Goal: Task Accomplishment & Management: Manage account settings

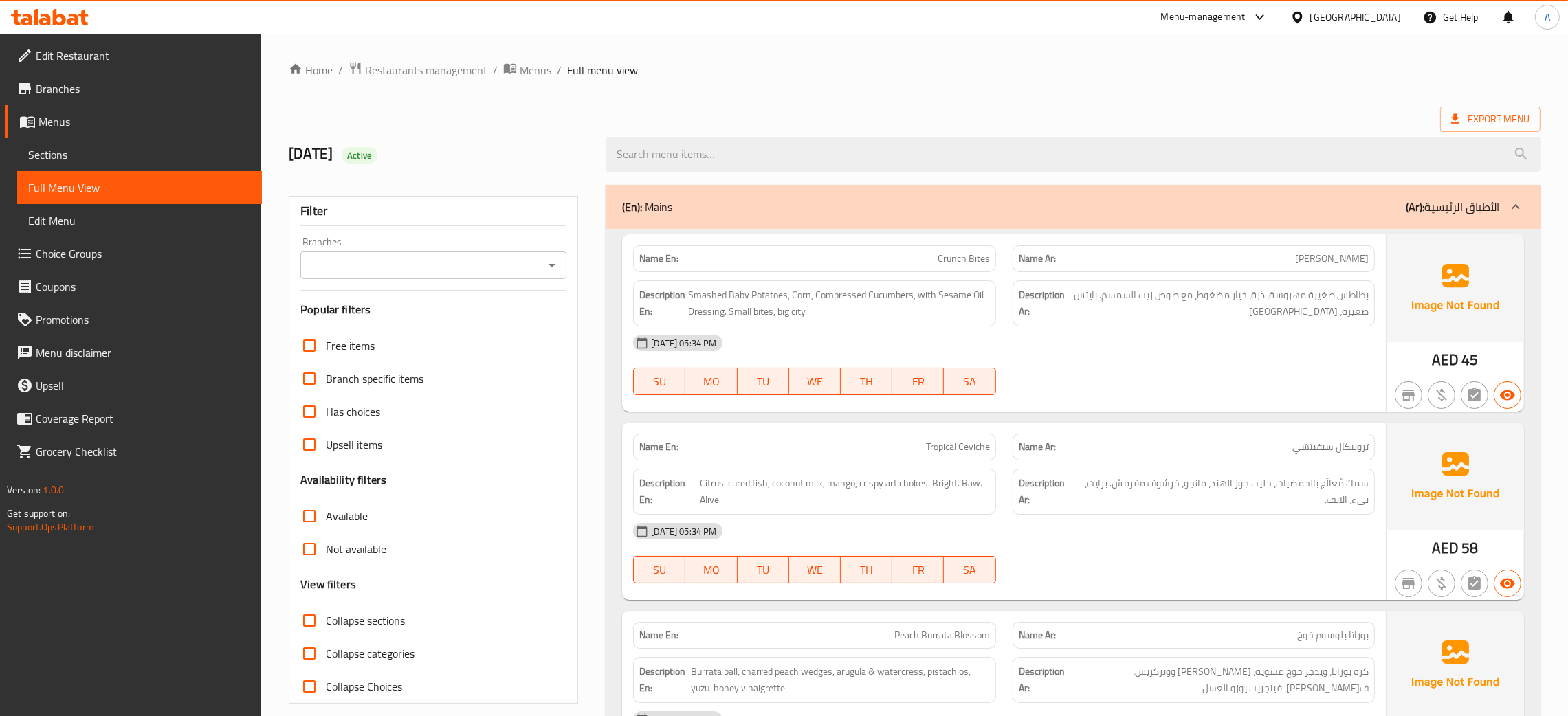
click at [1341, 11] on div "[GEOGRAPHIC_DATA]" at bounding box center [1355, 17] width 91 height 15
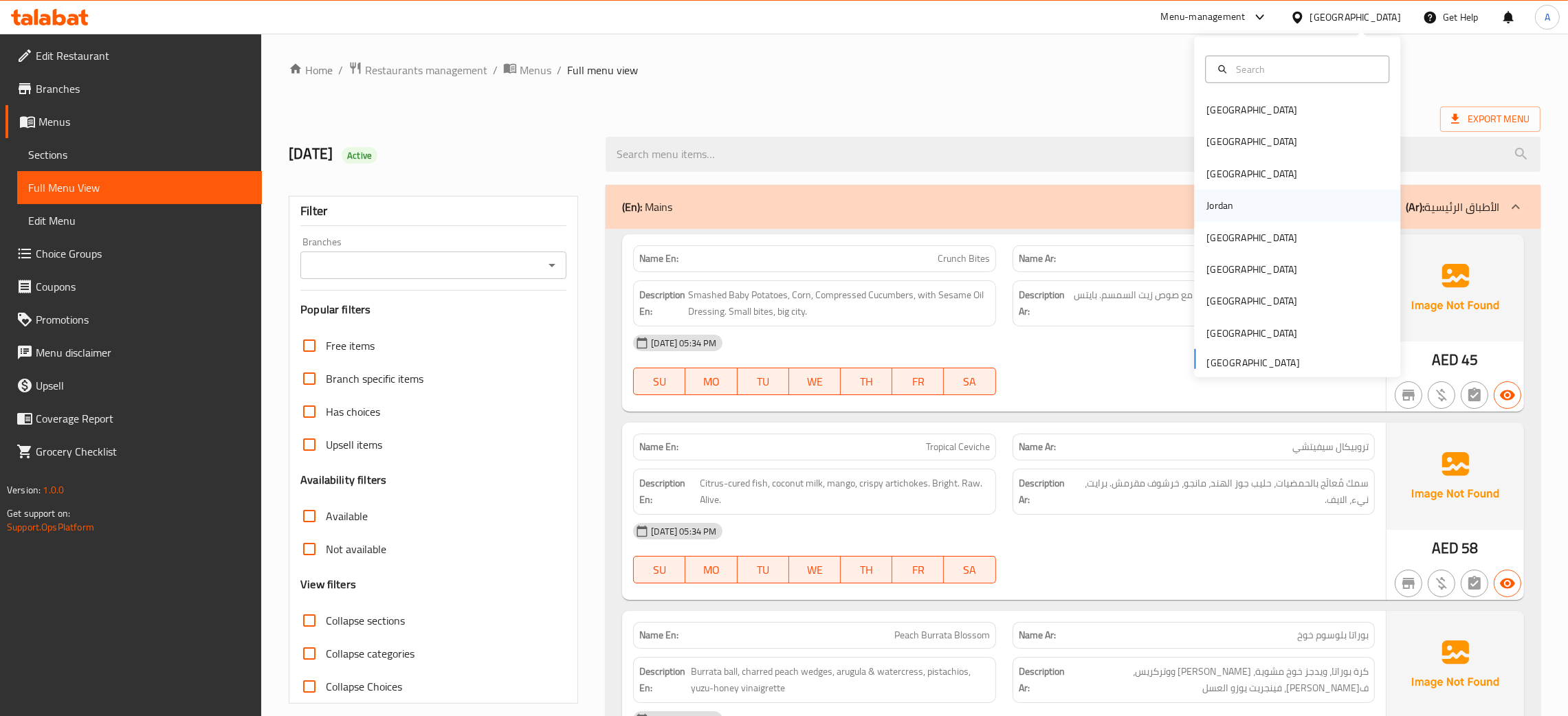
click at [1228, 212] on div "Jordan" at bounding box center [1219, 205] width 49 height 32
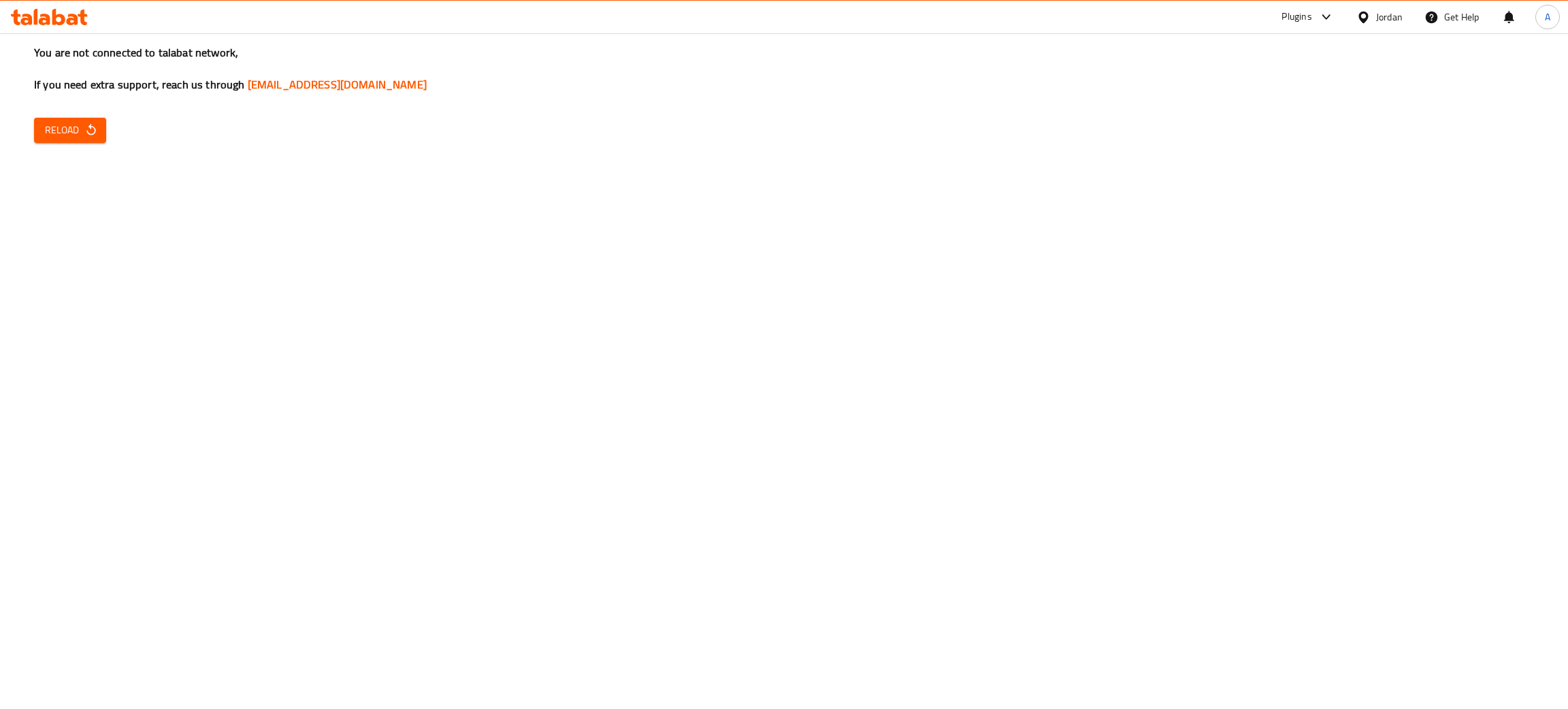
click at [91, 139] on button "Reload" at bounding box center [70, 130] width 72 height 25
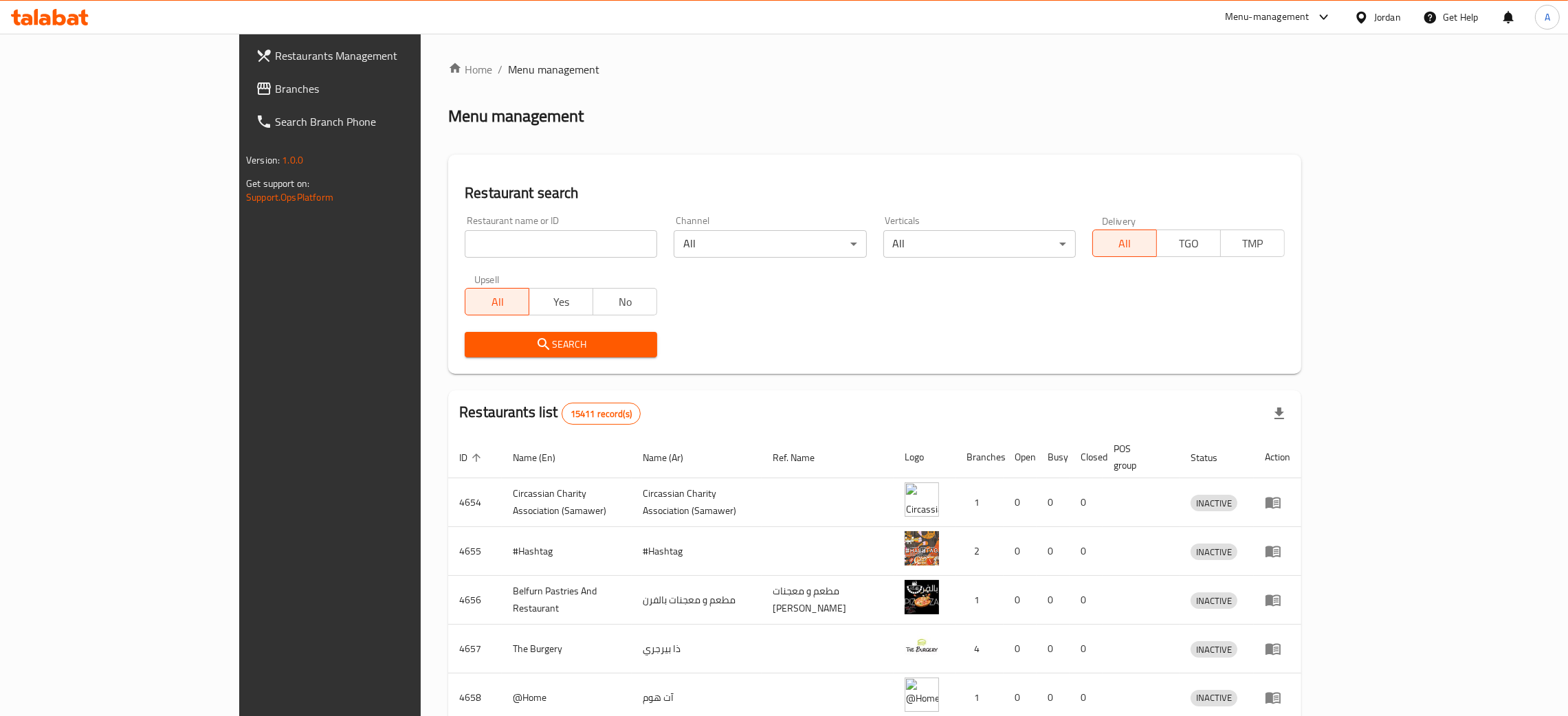
click at [465, 251] on input "search" at bounding box center [560, 244] width 192 height 27
paste input "SW/ Healthy Food"
click button "Search" at bounding box center [560, 345] width 192 height 25
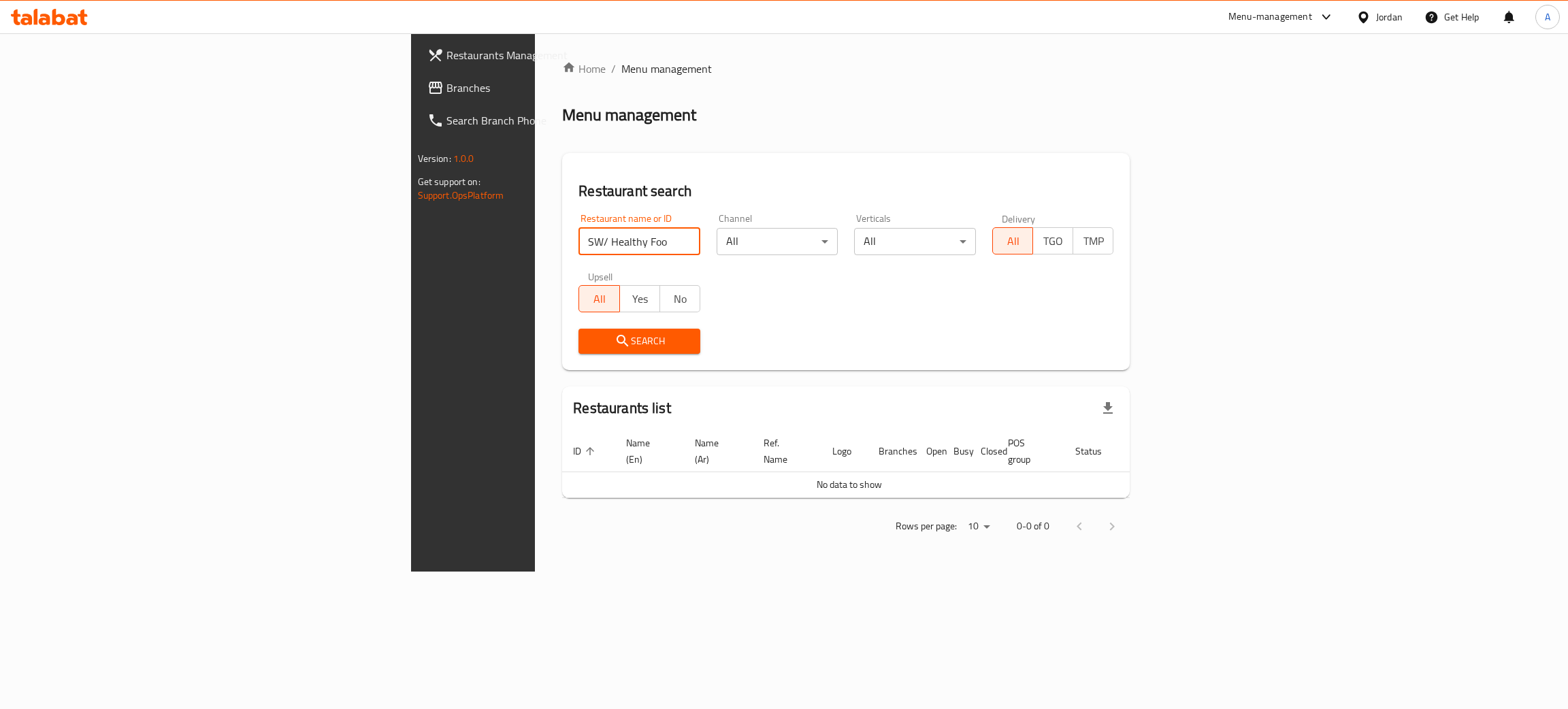
click button "Search" at bounding box center [639, 342] width 122 height 25
drag, startPoint x: 405, startPoint y: 245, endPoint x: 307, endPoint y: 239, distance: 98.2
click at [579, 240] on input "SW/" at bounding box center [639, 241] width 122 height 27
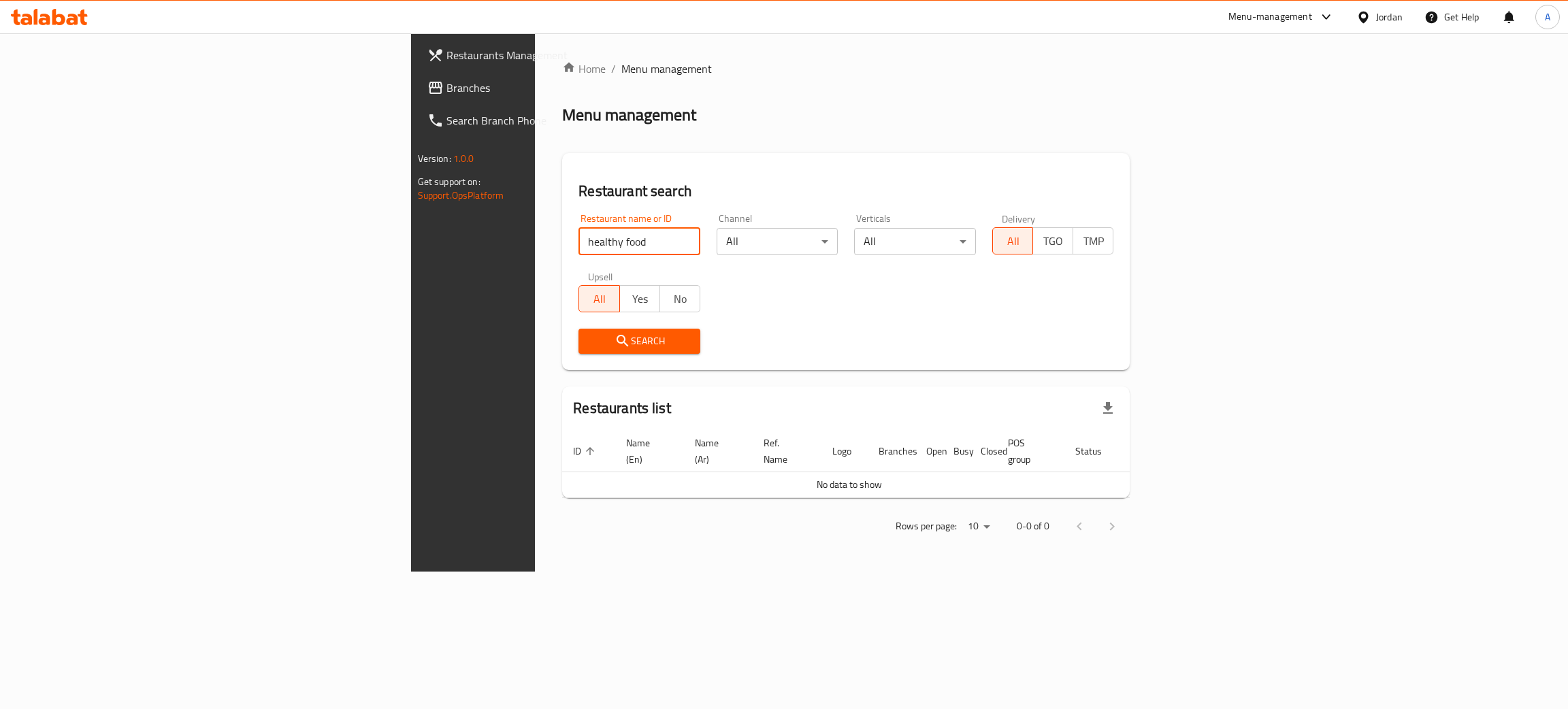
type input "healthy food"
click button "Search" at bounding box center [639, 342] width 122 height 25
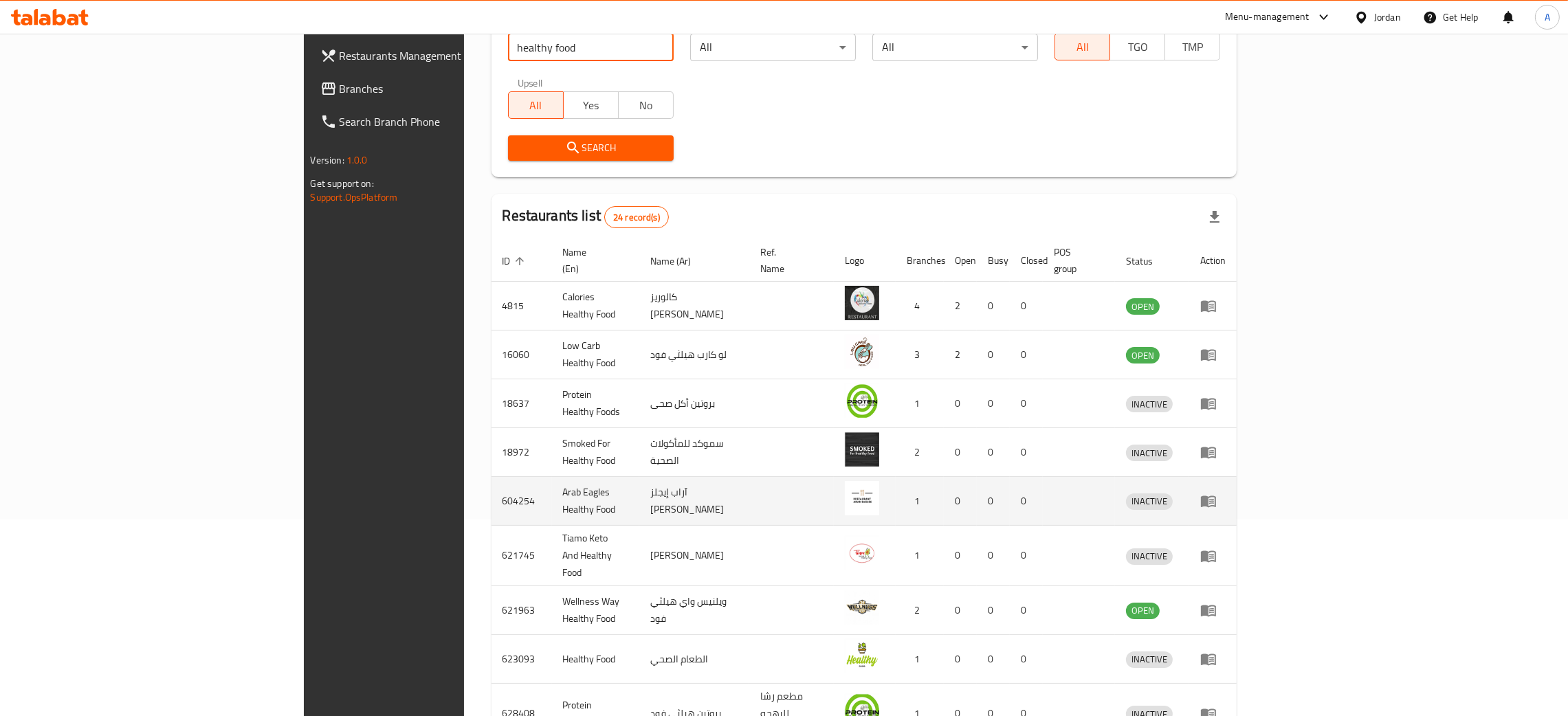
scroll to position [311, 0]
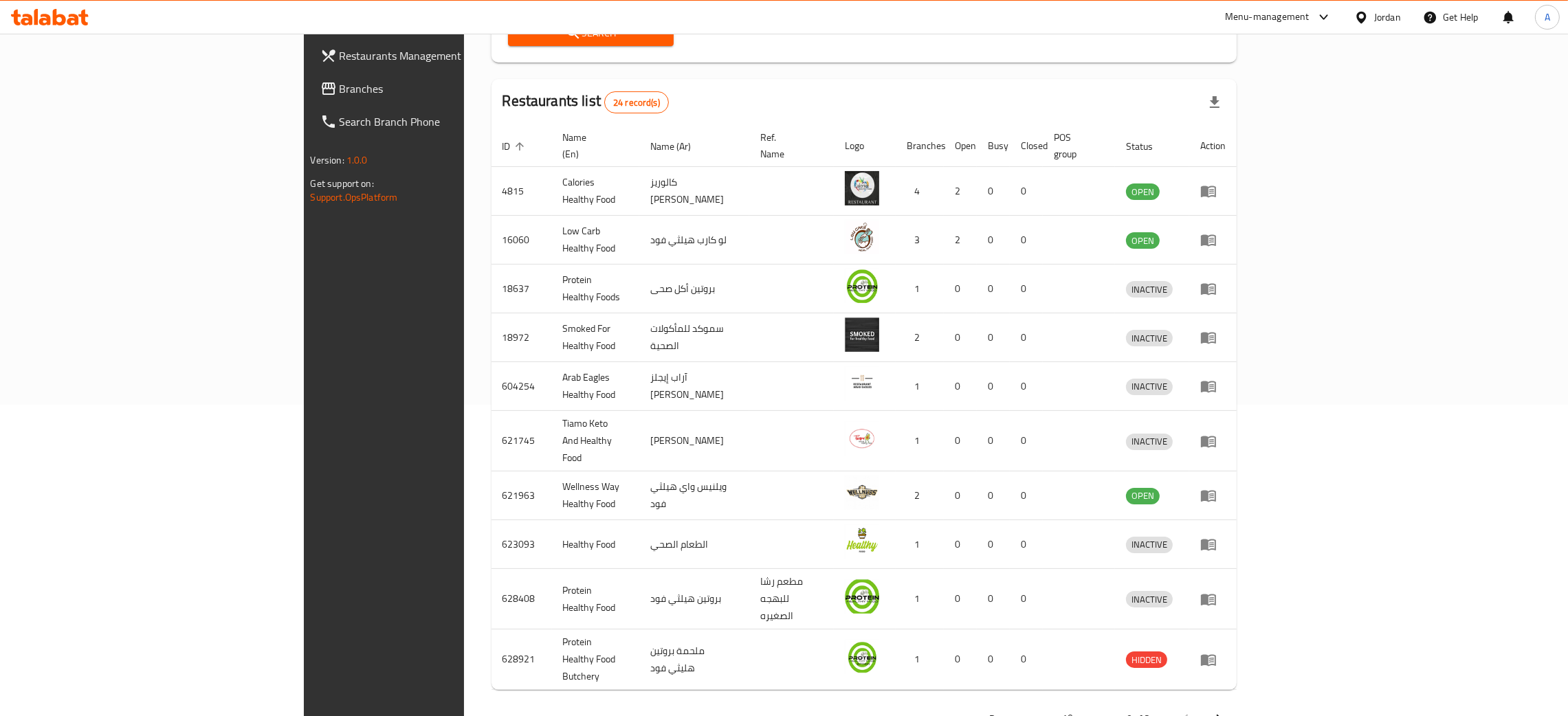
click at [1227, 711] on icon "Next page" at bounding box center [1218, 719] width 16 height 16
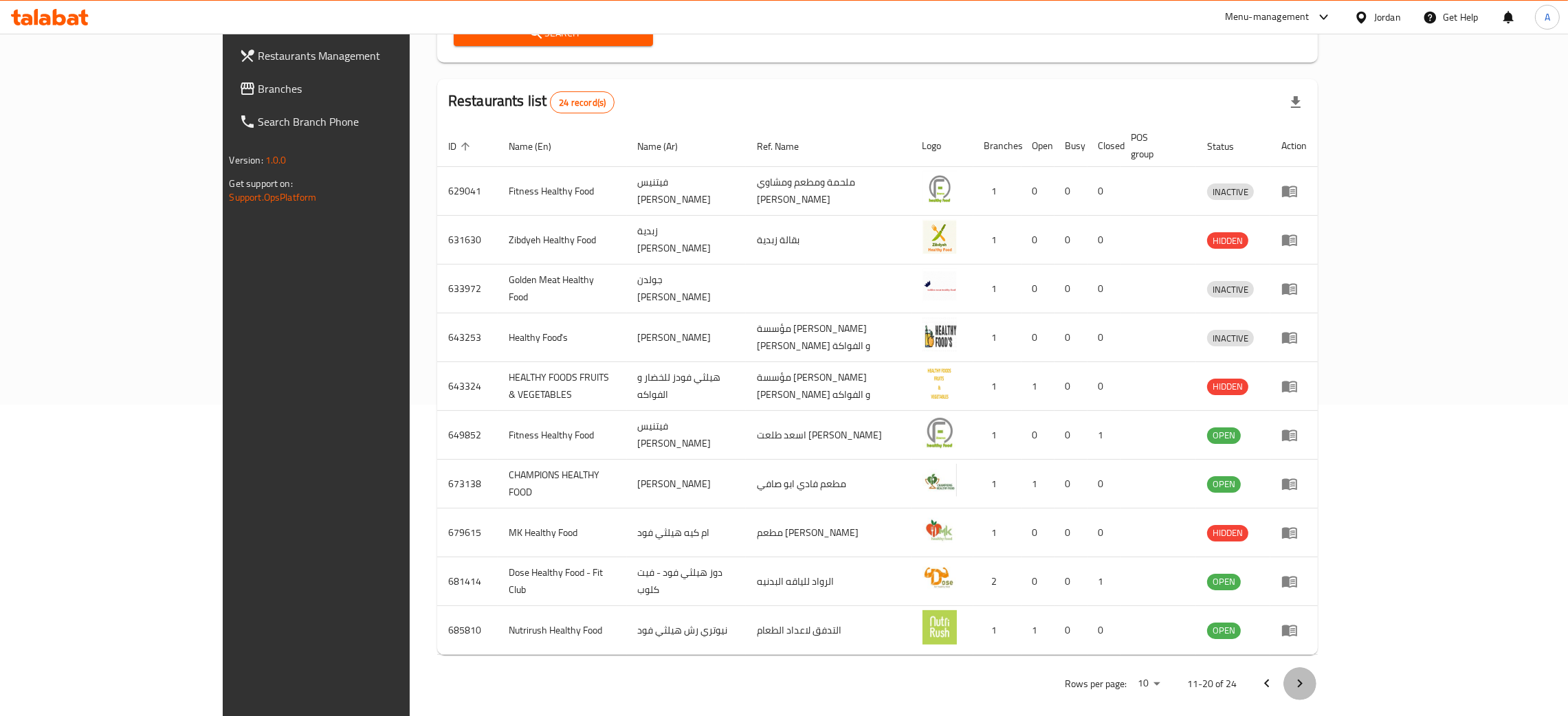
click at [1308, 676] on icon "Next page" at bounding box center [1299, 684] width 16 height 16
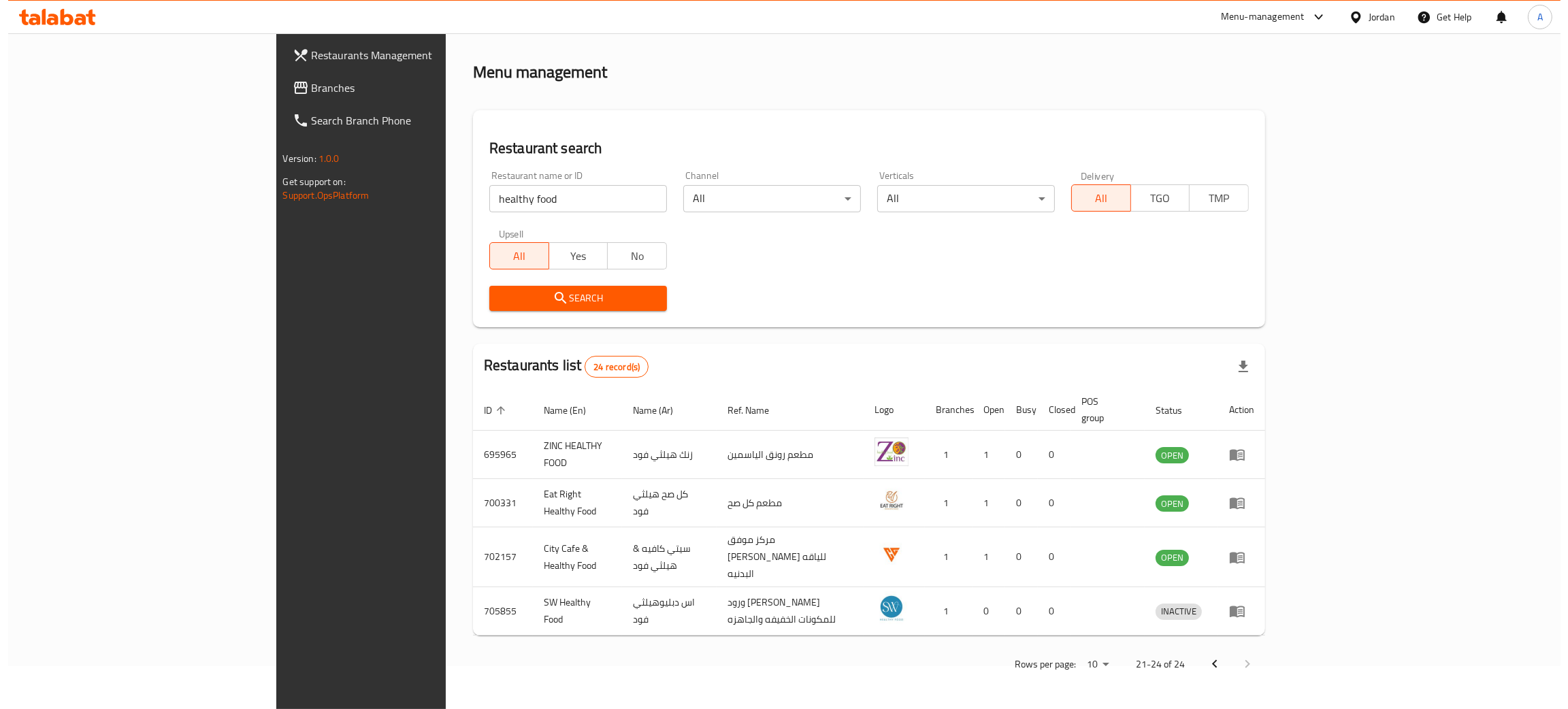
scroll to position [0, 0]
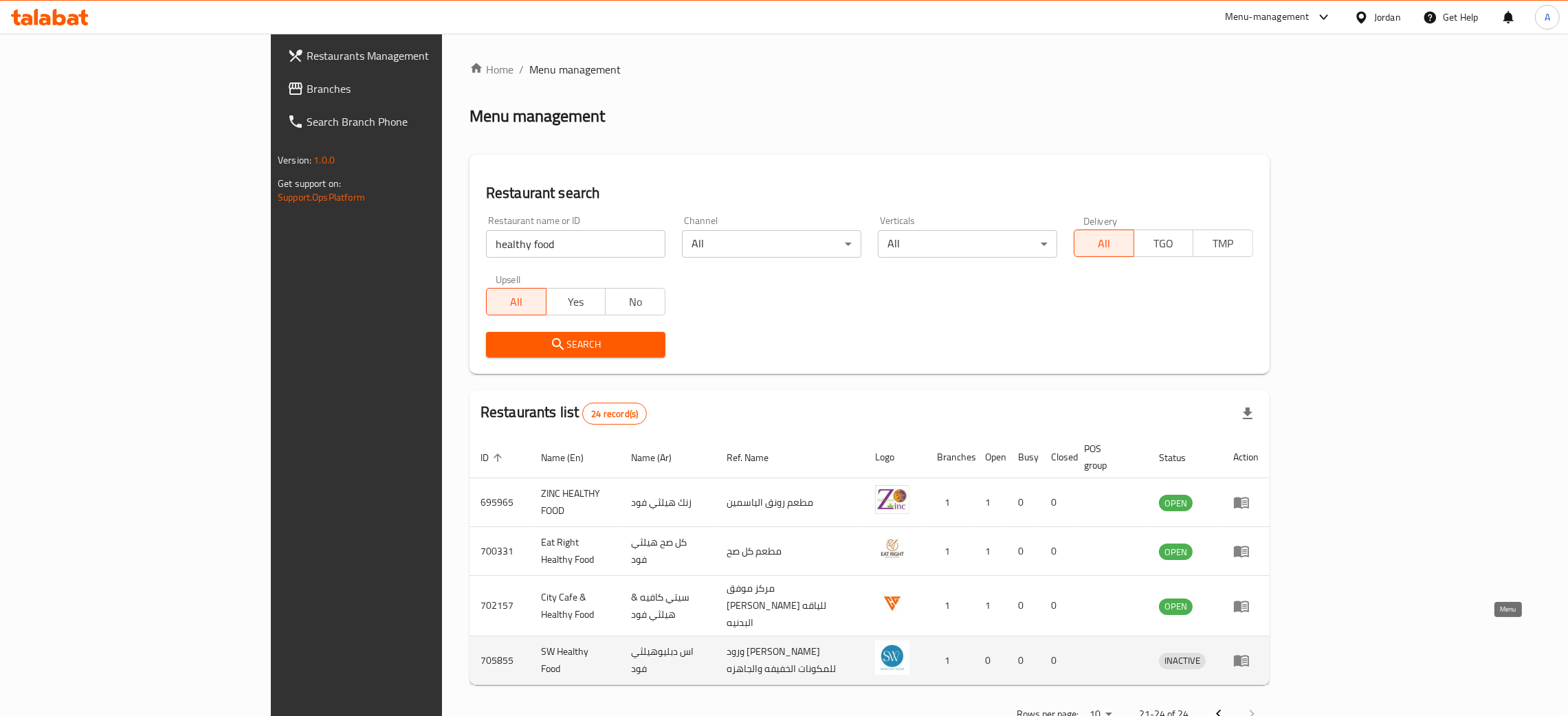
click at [1250, 653] on icon "enhanced table" at bounding box center [1241, 660] width 16 height 16
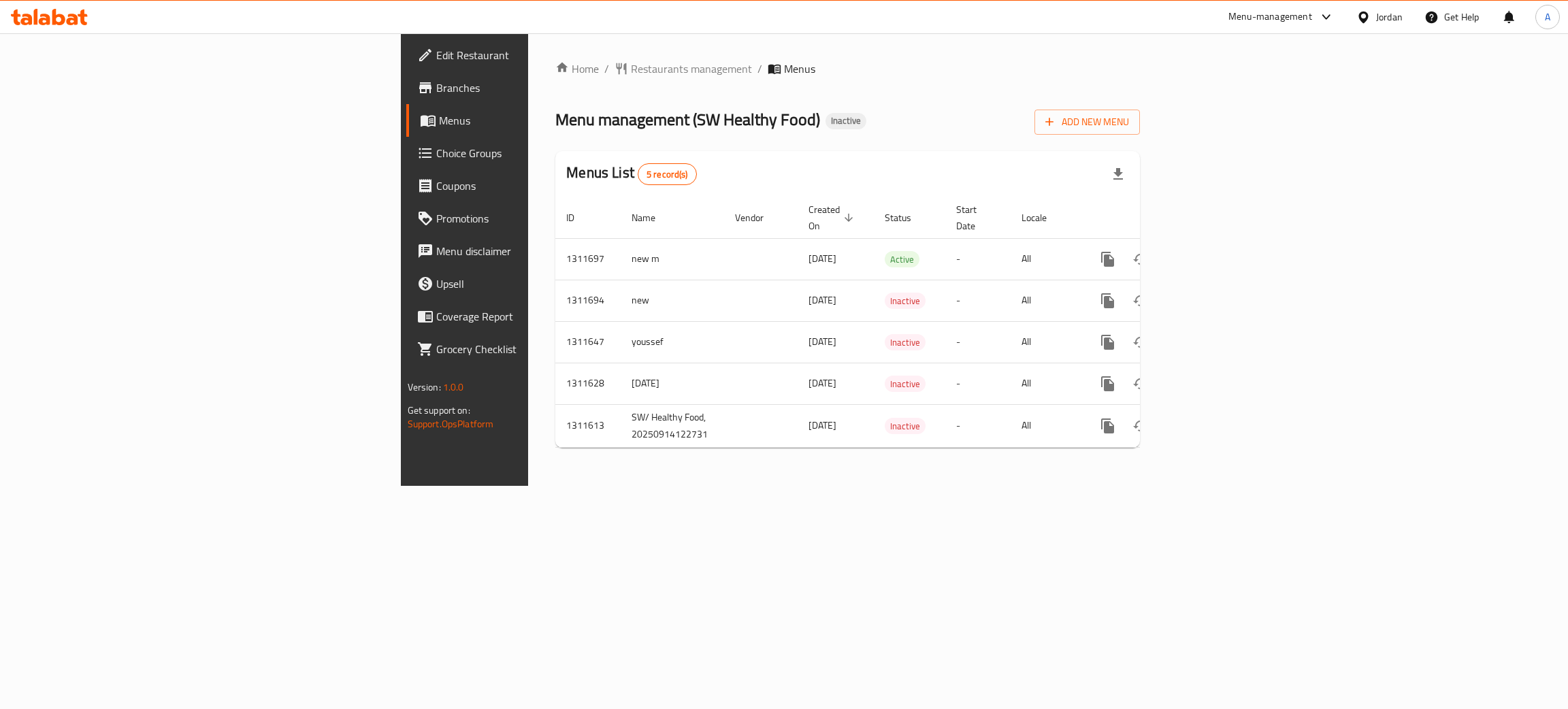
click at [436, 52] on span "Edit Restaurant" at bounding box center [544, 54] width 215 height 16
click at [1215, 251] on icon "enhanced table" at bounding box center [1205, 259] width 16 height 16
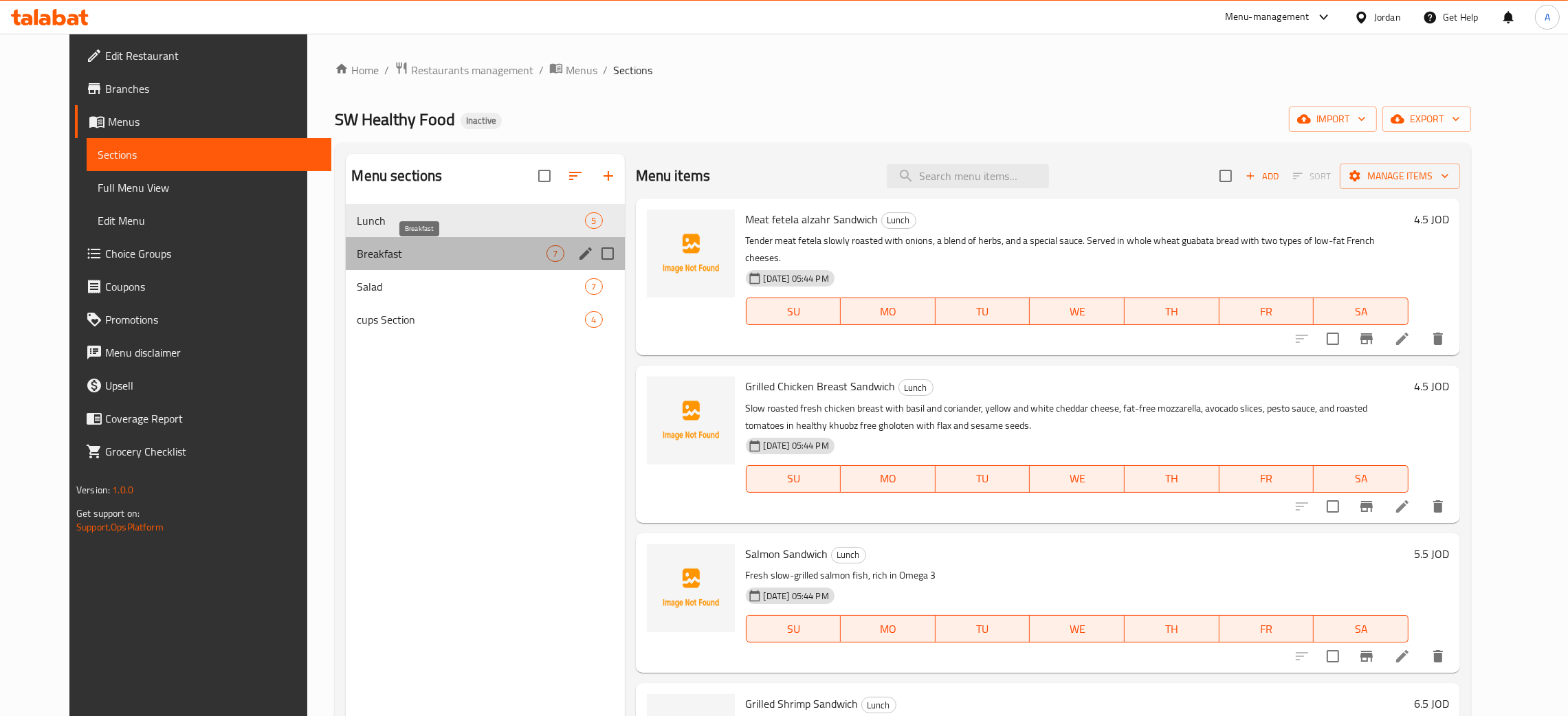
click at [446, 256] on span "Breakfast" at bounding box center [451, 253] width 189 height 16
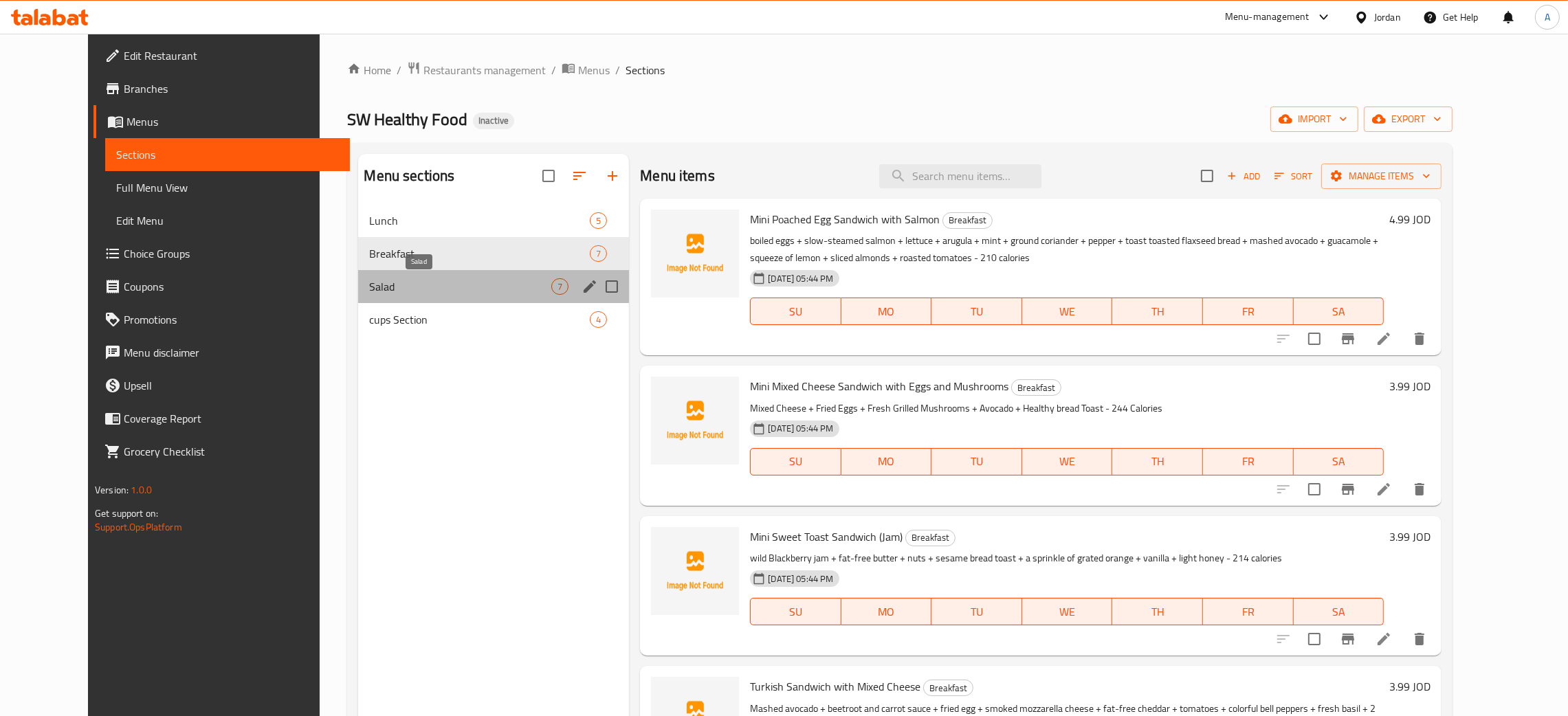
click at [410, 278] on span "Salad" at bounding box center [460, 286] width 182 height 16
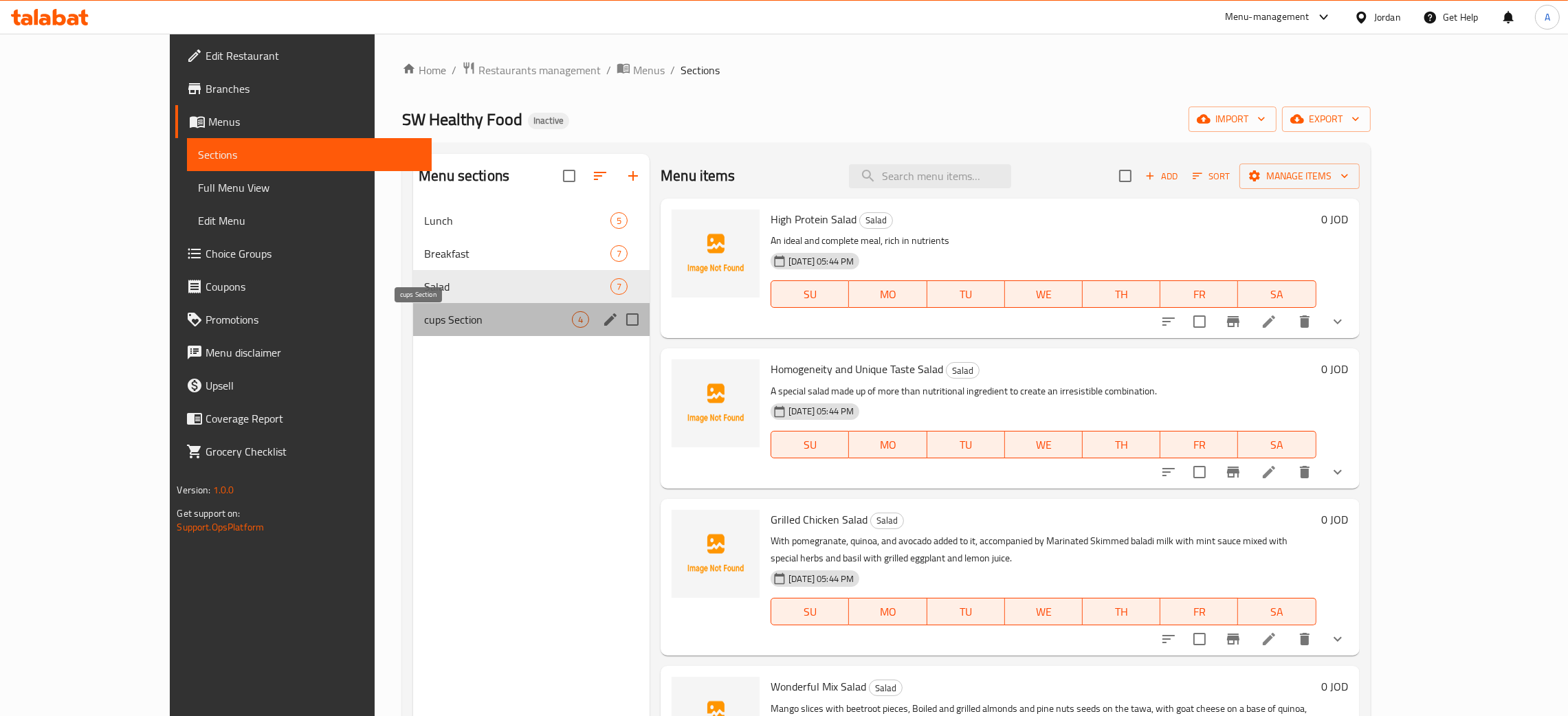
click at [424, 312] on span "cups Section" at bounding box center [498, 319] width 148 height 16
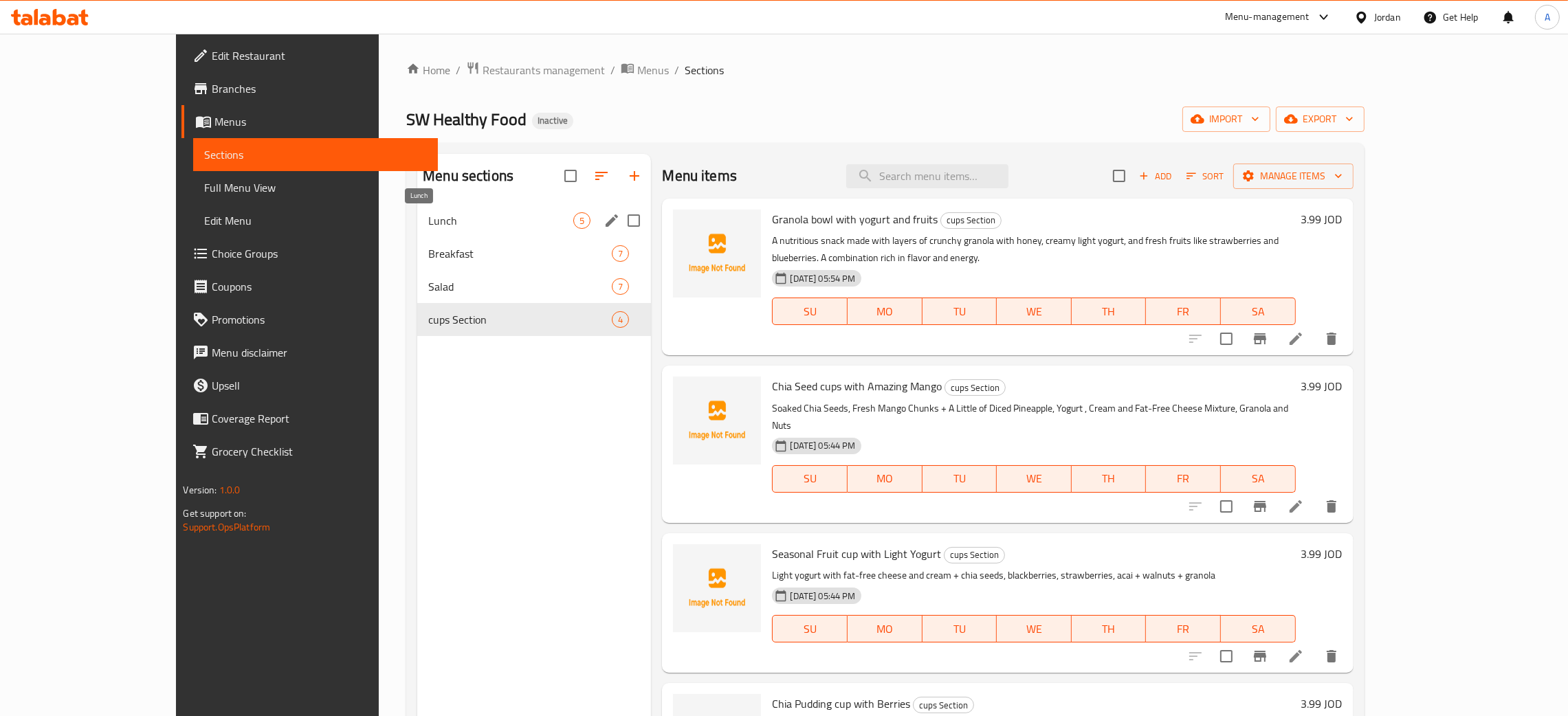
click at [428, 220] on span "Lunch" at bounding box center [501, 220] width 145 height 16
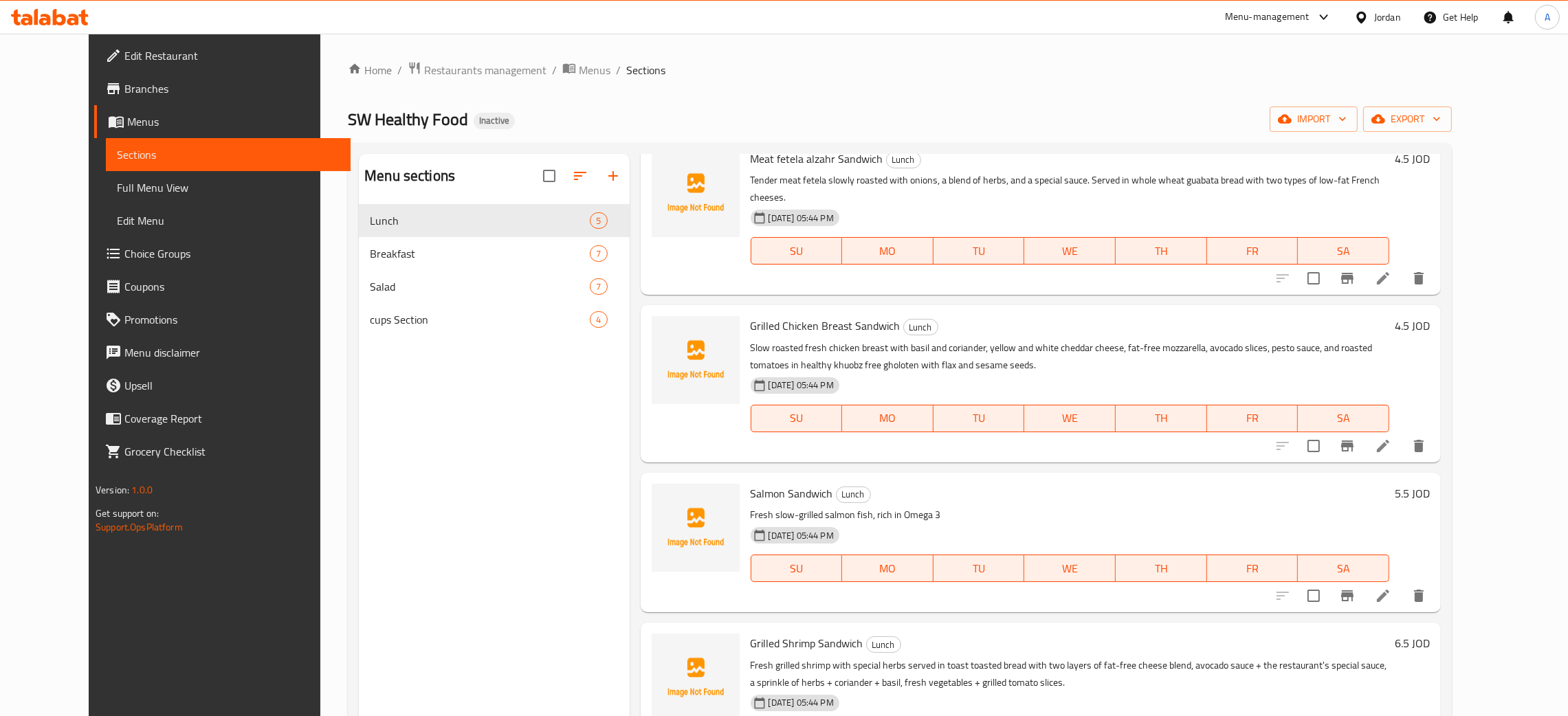
scroll to position [119, 0]
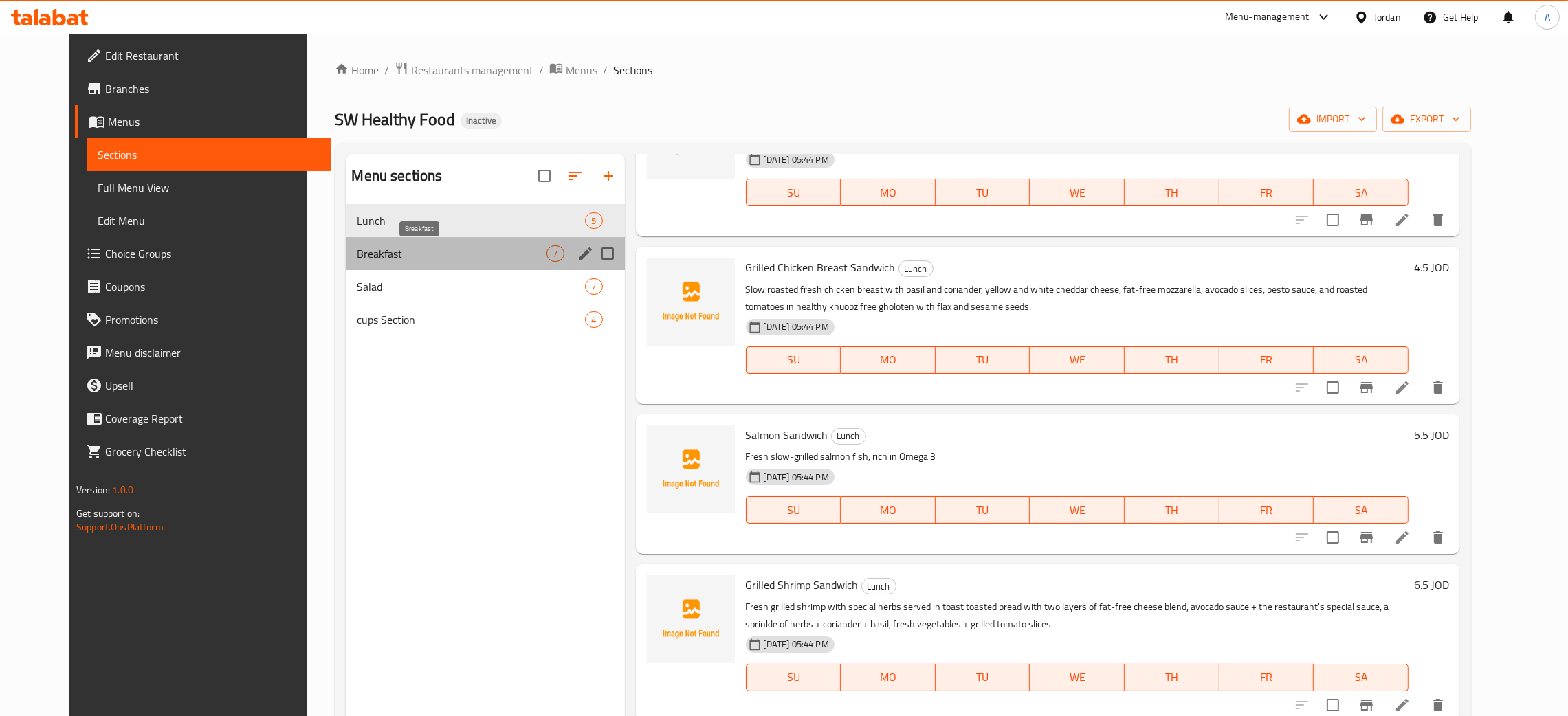
click at [430, 251] on span "Breakfast" at bounding box center [451, 253] width 189 height 16
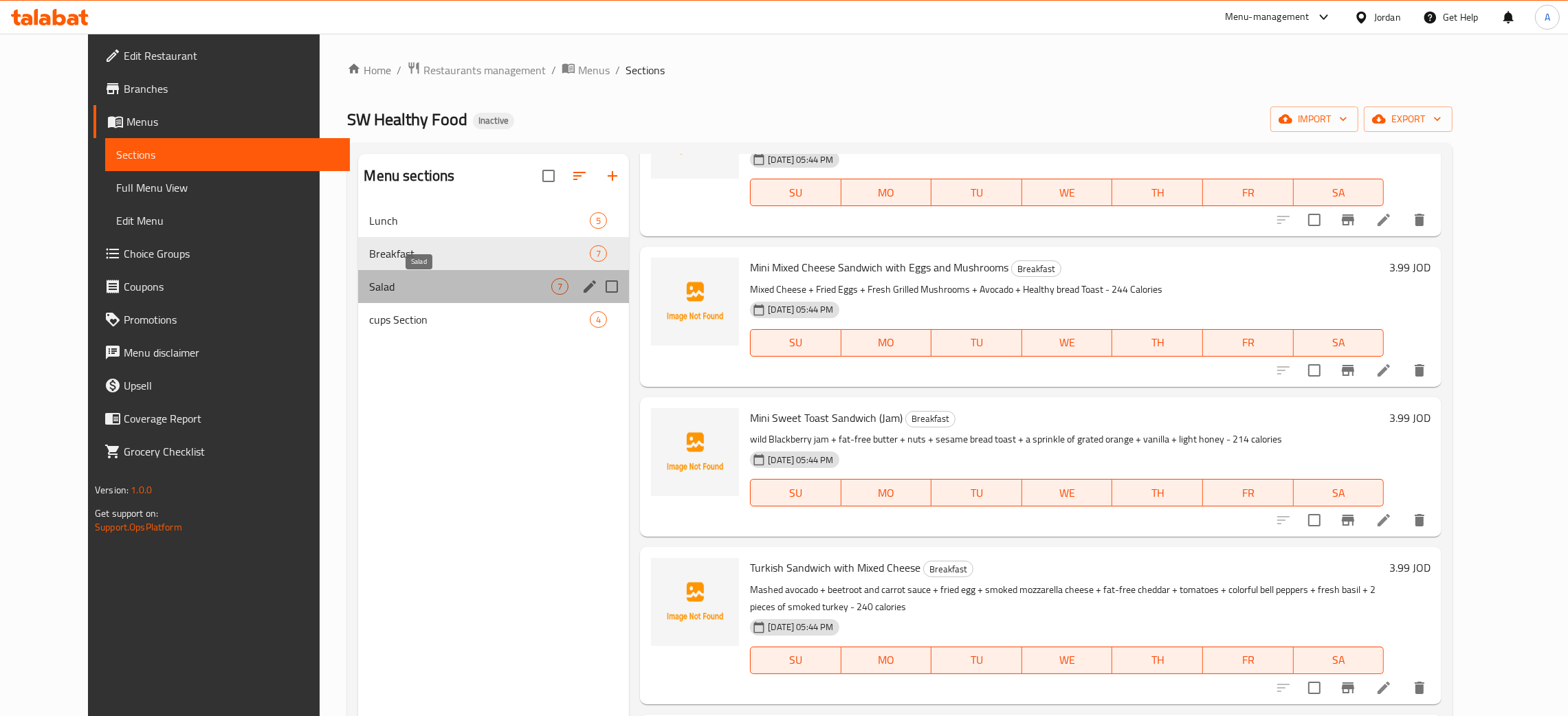
click at [409, 286] on span "Salad" at bounding box center [460, 286] width 182 height 16
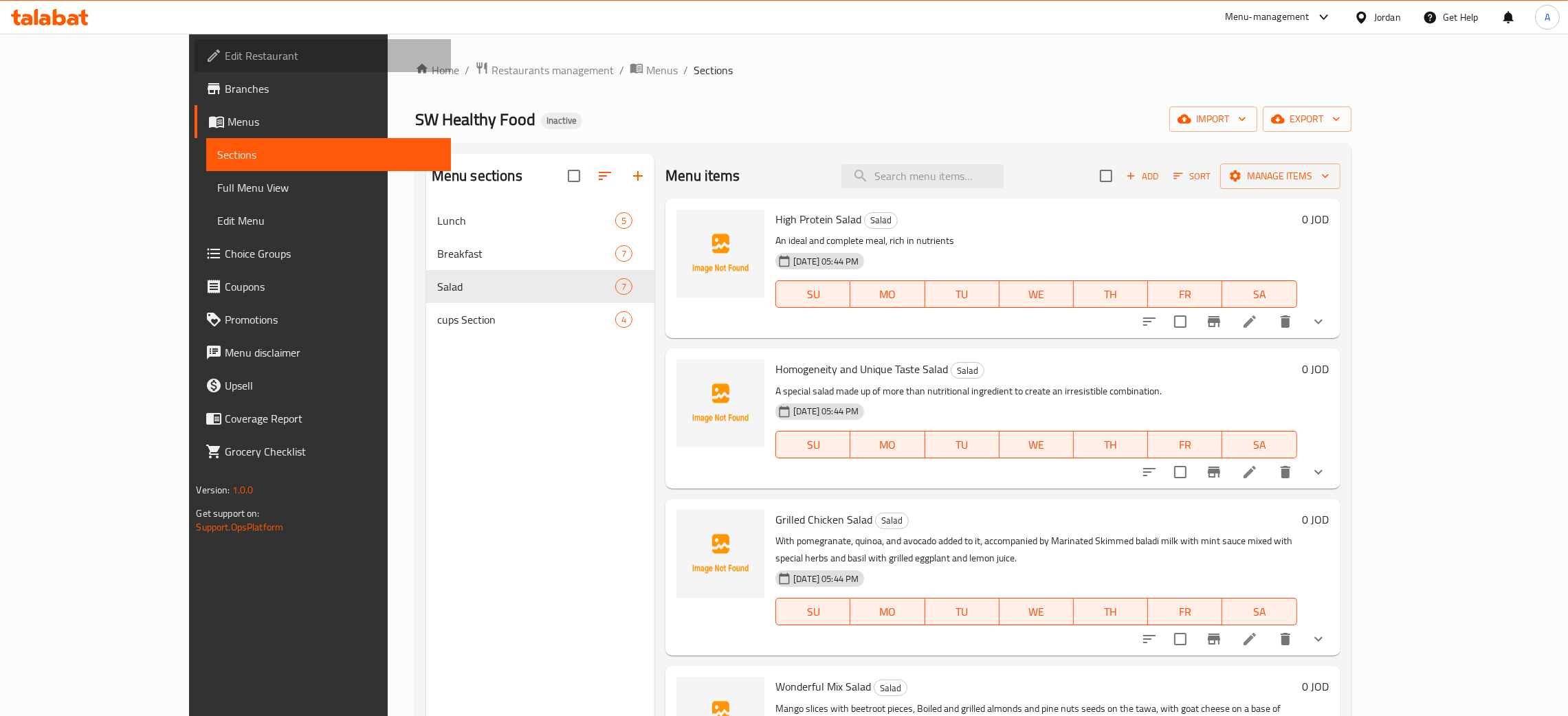
click at [225, 53] on span "Edit Restaurant" at bounding box center [332, 55] width 215 height 16
